Goal: Go to known website: Access a specific website the user already knows

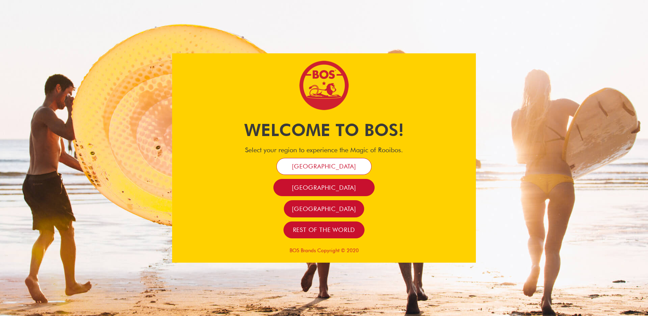
click at [341, 164] on span "[GEOGRAPHIC_DATA]" at bounding box center [324, 166] width 64 height 8
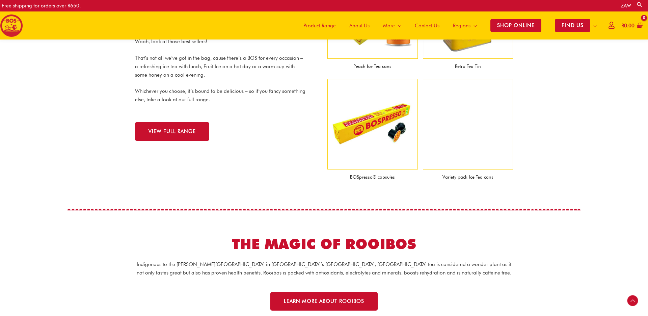
scroll to position [569, 0]
